Goal: Task Accomplishment & Management: Manage account settings

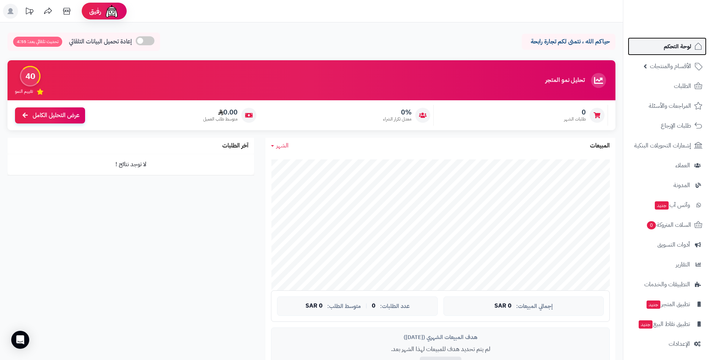
click at [682, 42] on span "لوحة التحكم" at bounding box center [677, 46] width 27 height 10
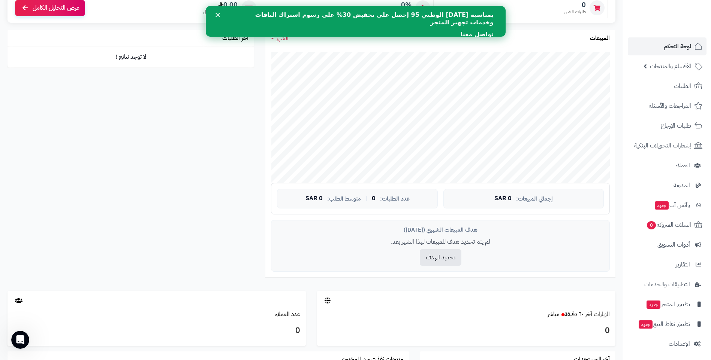
scroll to position [220, 0]
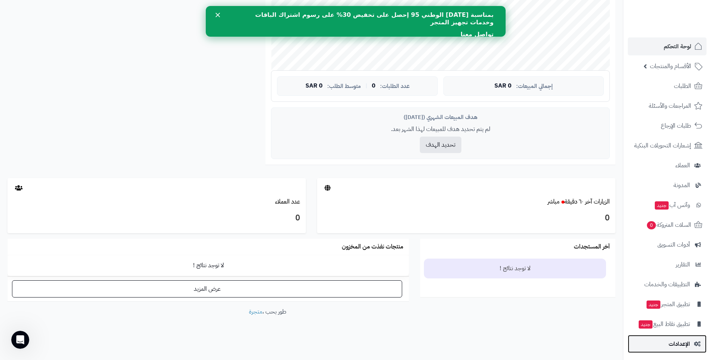
click at [686, 344] on span "الإعدادات" at bounding box center [678, 344] width 21 height 10
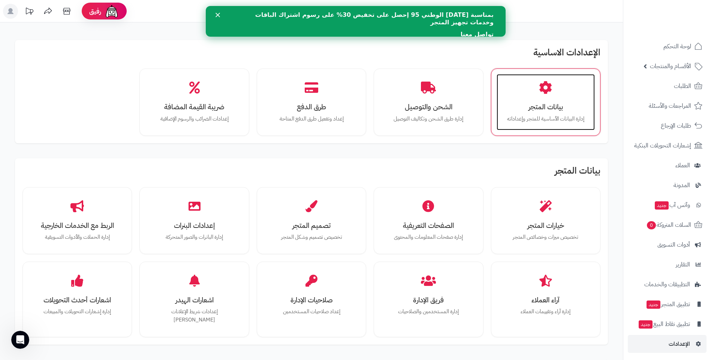
click at [541, 103] on h3 "بيانات المتجر" at bounding box center [545, 107] width 83 height 8
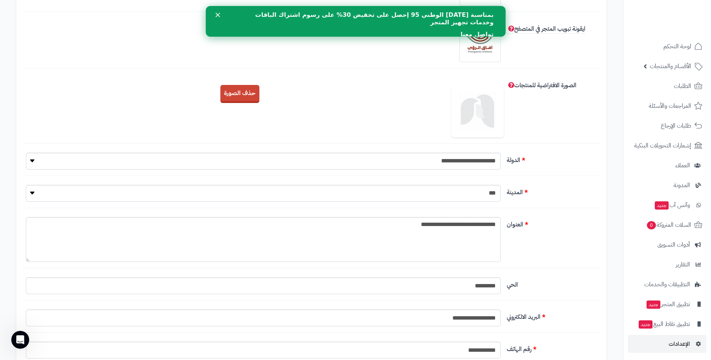
scroll to position [187, 0]
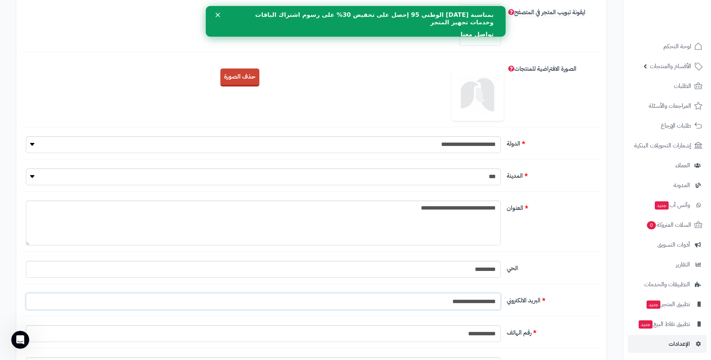
drag, startPoint x: 462, startPoint y: 302, endPoint x: 471, endPoint y: 303, distance: 8.7
click at [471, 303] on input "**********" at bounding box center [263, 301] width 475 height 17
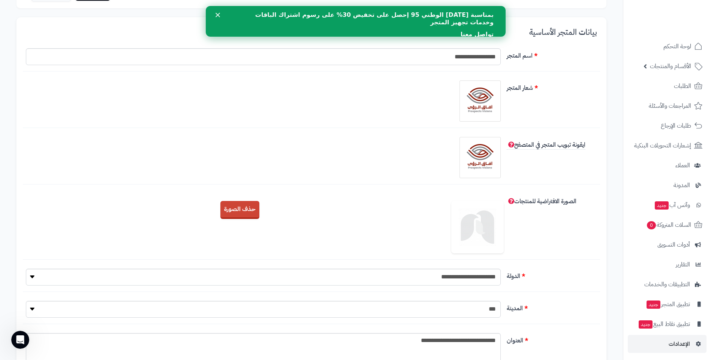
scroll to position [0, 0]
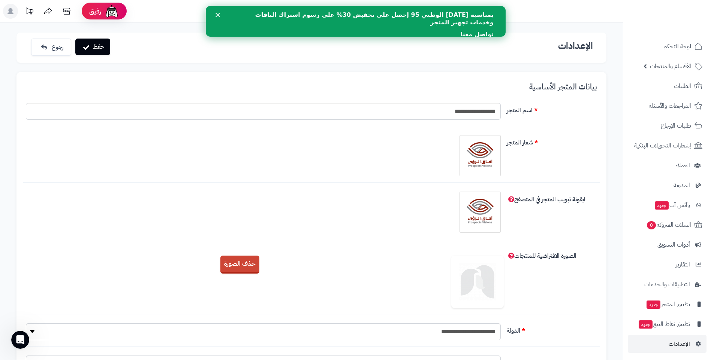
type input "**********"
click at [96, 46] on button "حفظ" at bounding box center [92, 47] width 35 height 16
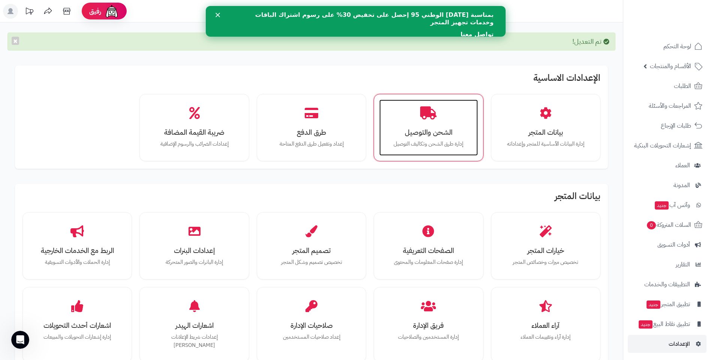
click at [438, 132] on h3 "الشحن والتوصيل" at bounding box center [428, 133] width 83 height 8
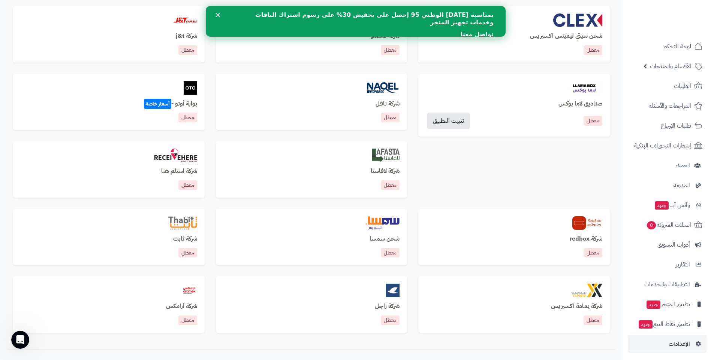
scroll to position [337, 0]
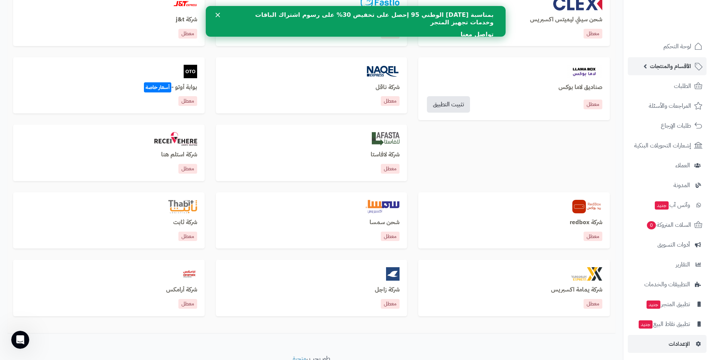
click at [676, 69] on span "الأقسام والمنتجات" at bounding box center [670, 66] width 41 height 10
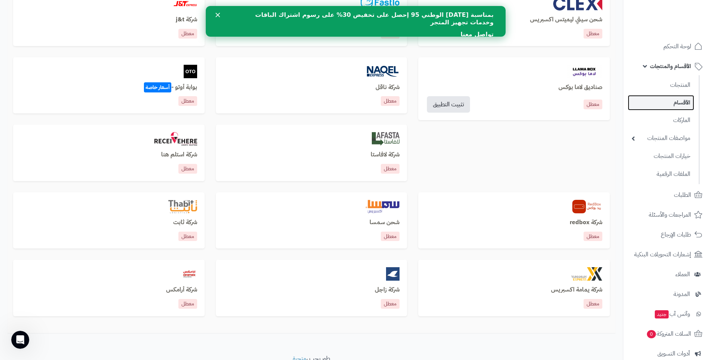
click at [680, 103] on link "الأقسام" at bounding box center [661, 102] width 66 height 15
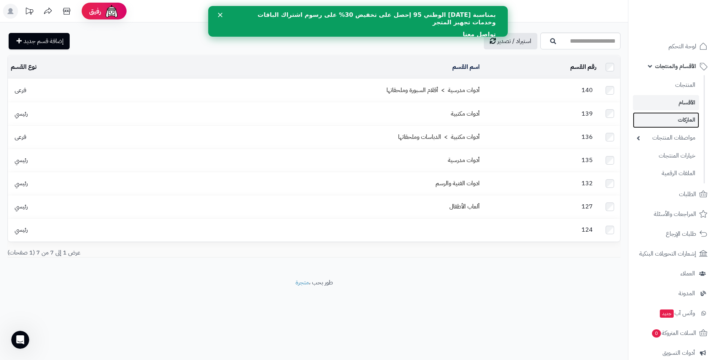
click at [680, 119] on link "الماركات" at bounding box center [666, 119] width 66 height 15
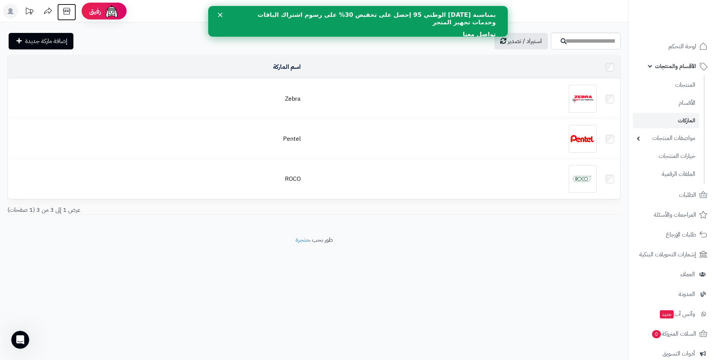
click at [66, 11] on icon at bounding box center [66, 11] width 7 height 7
click at [682, 88] on link "المنتجات" at bounding box center [666, 84] width 66 height 15
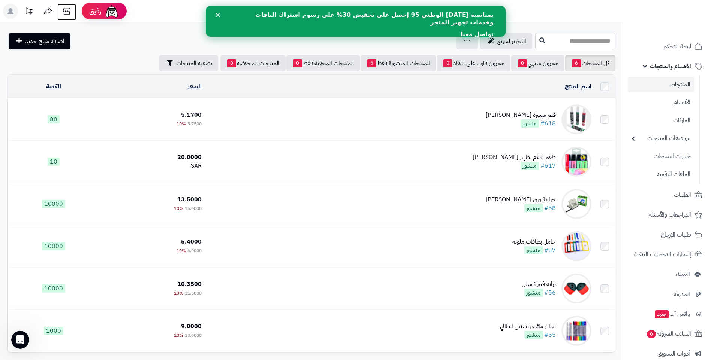
click at [66, 13] on icon at bounding box center [66, 11] width 15 height 15
